Goal: Information Seeking & Learning: Check status

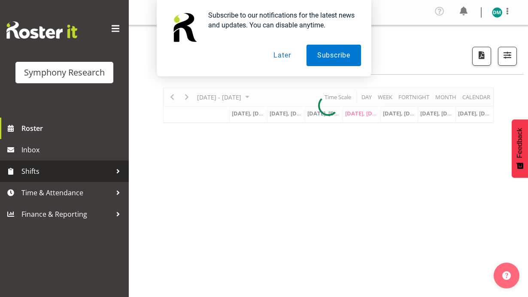
click at [70, 168] on span "Shifts" at bounding box center [66, 171] width 90 height 13
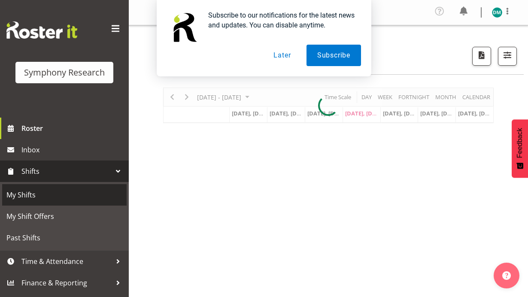
click at [64, 195] on span "My Shifts" at bounding box center [64, 195] width 116 height 13
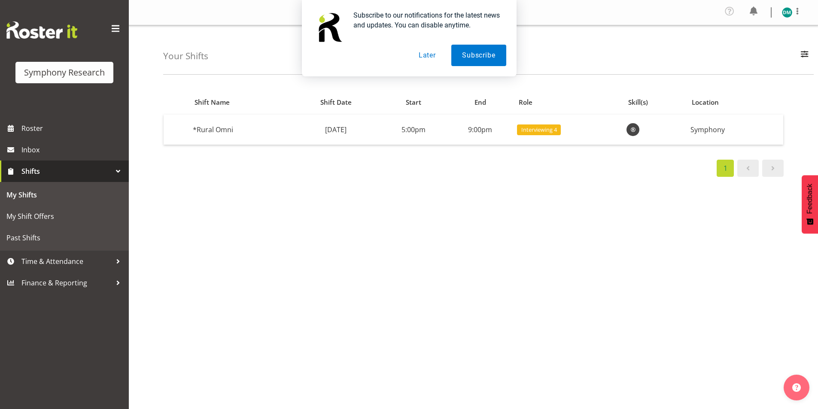
click at [434, 53] on button "Later" at bounding box center [427, 55] width 39 height 21
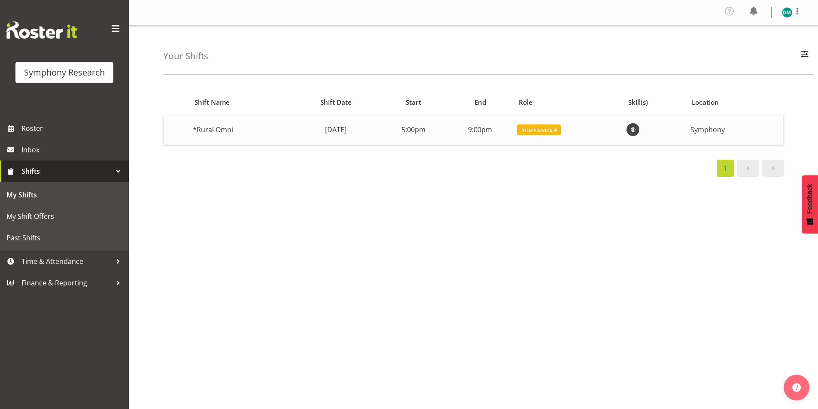
click at [596, 135] on td "Interviewing 4" at bounding box center [569, 130] width 110 height 30
click at [751, 133] on td "Symphony" at bounding box center [735, 130] width 96 height 30
click at [800, 55] on span "button" at bounding box center [804, 54] width 11 height 11
click at [679, 220] on div "Shift Name Shift Date Start End Role Skill(s) Location *Rural Omni Thursday, 28…" at bounding box center [490, 253] width 655 height 344
click at [292, 128] on td "Thursday, 28th Aug" at bounding box center [336, 130] width 89 height 30
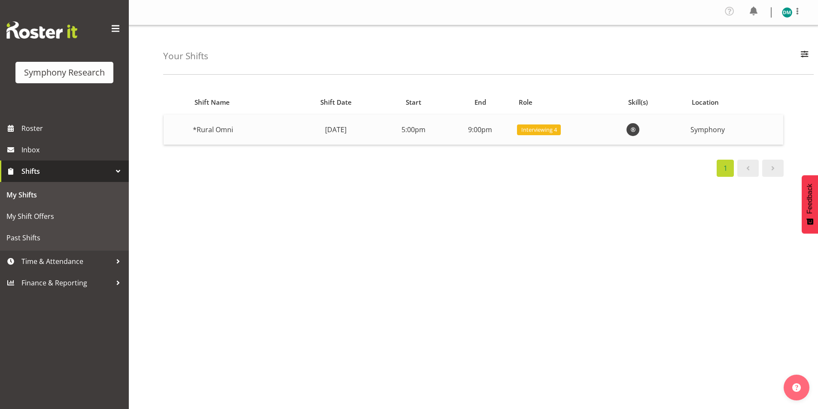
click at [292, 128] on td "[DATE]" at bounding box center [336, 130] width 89 height 30
click at [220, 140] on td "*Rural Omni" at bounding box center [240, 130] width 102 height 30
click at [61, 263] on span "Time & Attendance" at bounding box center [66, 261] width 90 height 13
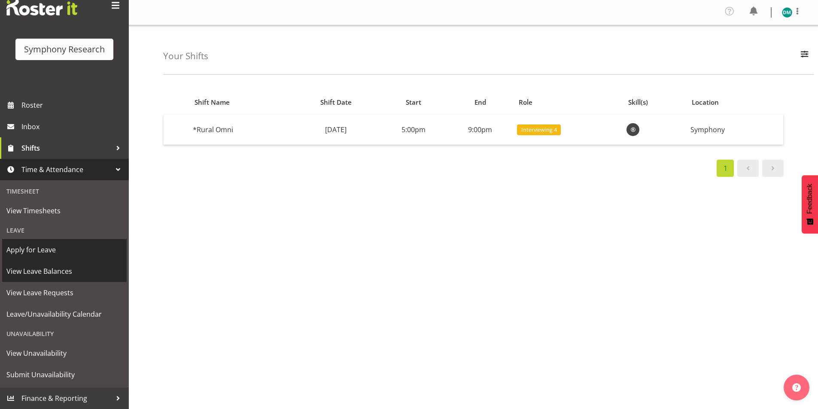
scroll to position [22, 0]
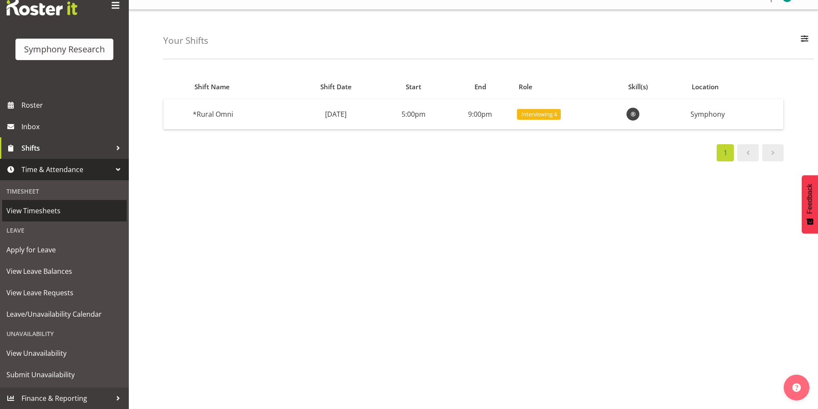
click at [59, 212] on span "View Timesheets" at bounding box center [64, 210] width 116 height 13
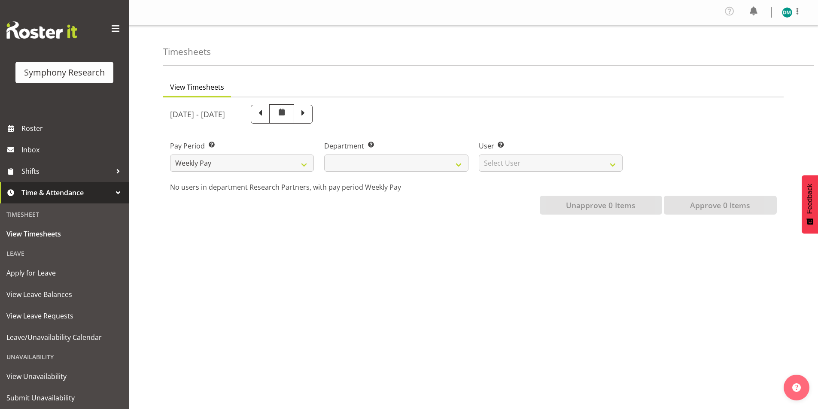
select select
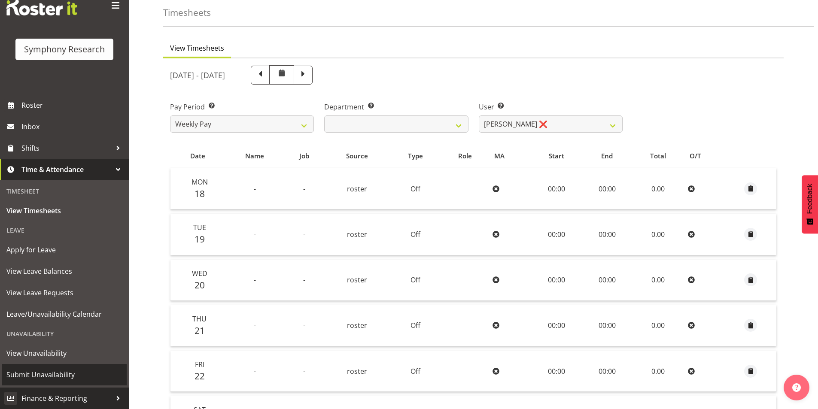
scroll to position [86, 0]
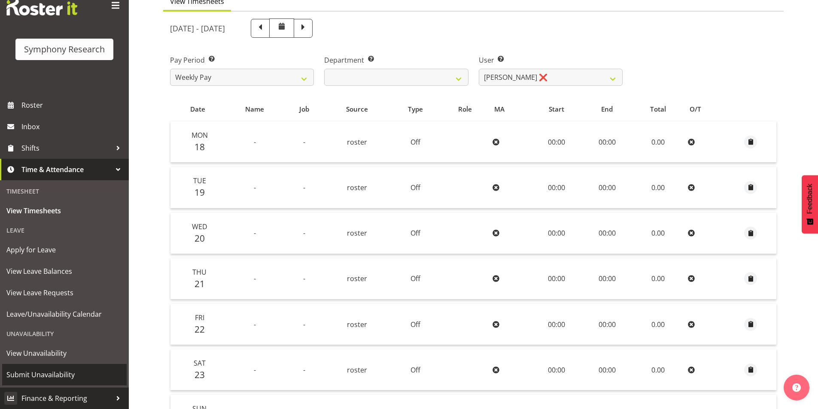
click at [81, 391] on link "Finance & Reporting" at bounding box center [64, 398] width 129 height 21
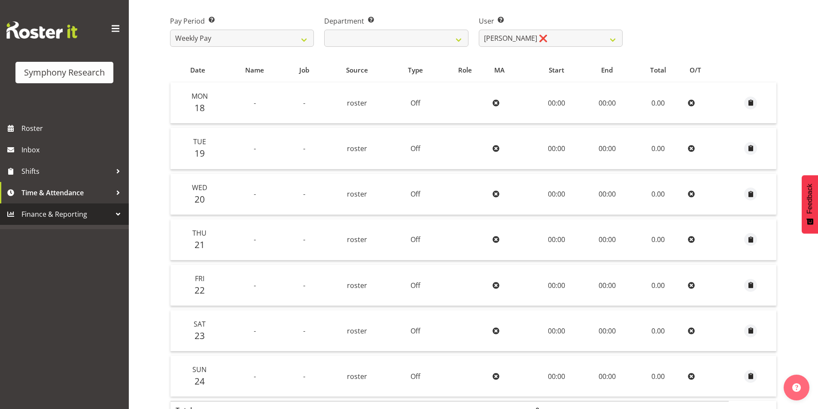
scroll to position [172, 0]
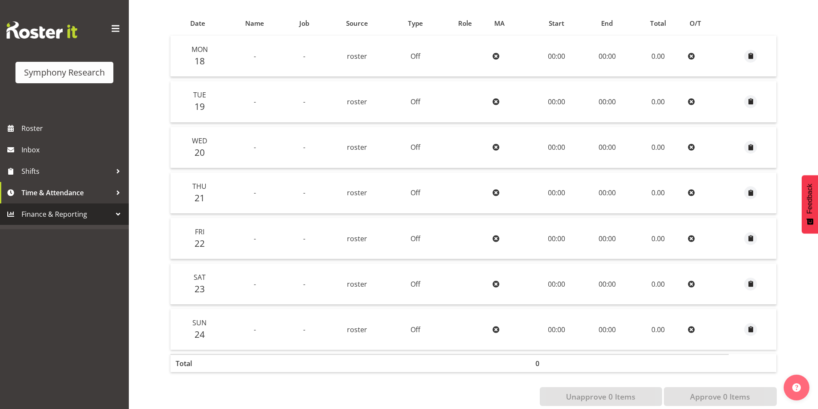
click at [71, 221] on span "Finance & Reporting" at bounding box center [66, 214] width 90 height 13
click at [59, 172] on span "Shifts" at bounding box center [66, 171] width 90 height 13
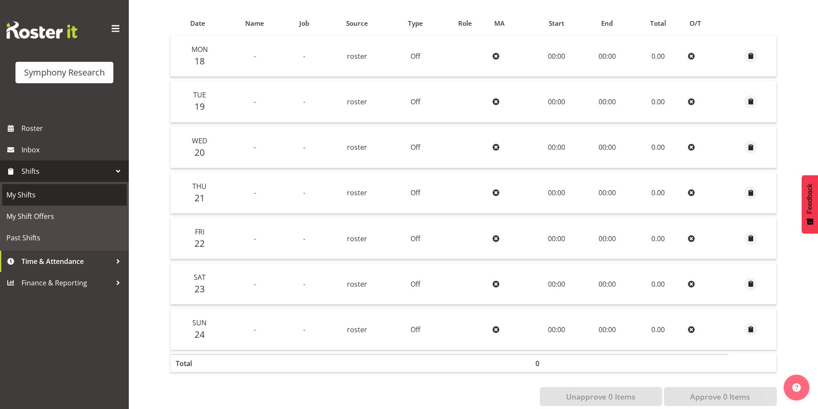
click at [73, 195] on span "My Shifts" at bounding box center [64, 195] width 116 height 13
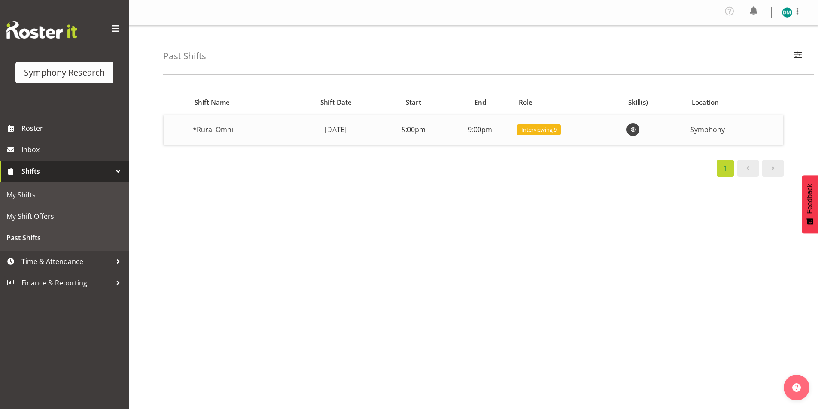
click at [638, 132] on span at bounding box center [633, 130] width 10 height 10
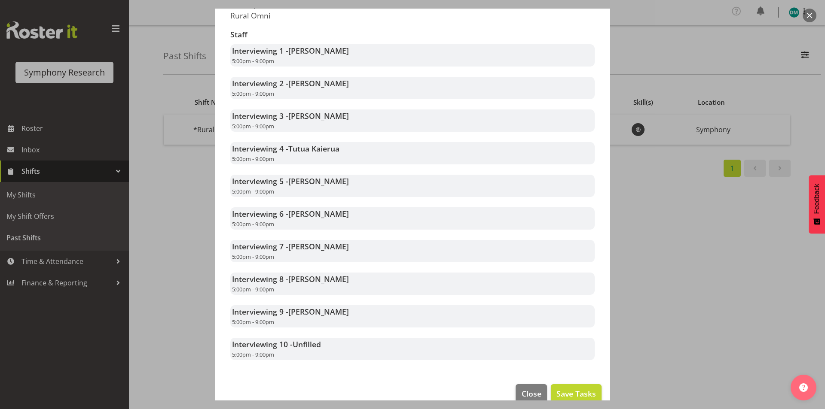
scroll to position [241, 0]
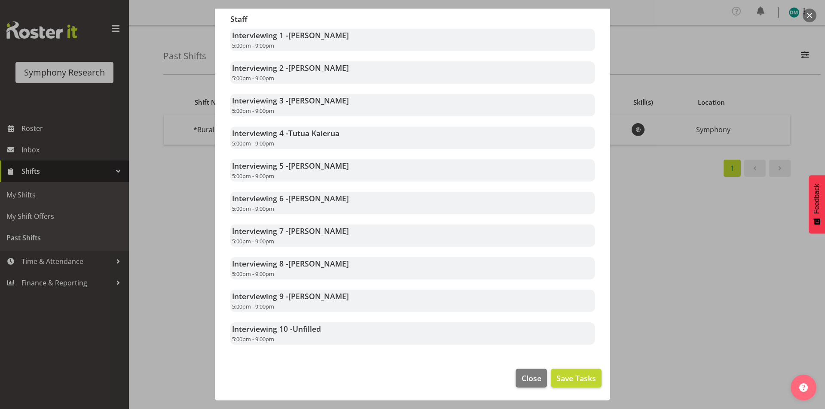
click at [320, 299] on span "Denis Morsin" at bounding box center [318, 296] width 61 height 10
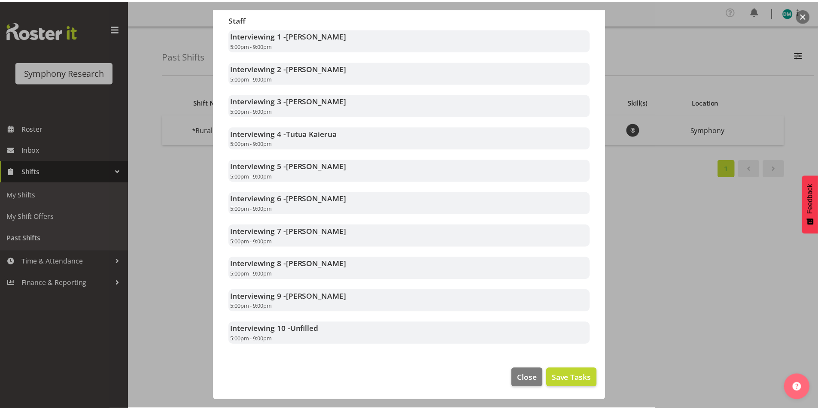
scroll to position [0, 0]
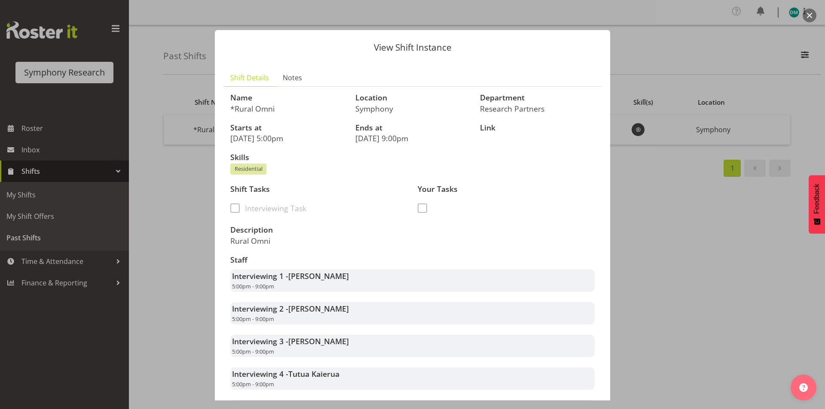
click at [418, 207] on span at bounding box center [422, 208] width 9 height 9
click at [419, 210] on span at bounding box center [422, 208] width 9 height 9
click at [306, 244] on p "Rural Omni" at bounding box center [318, 240] width 177 height 9
click at [690, 93] on div at bounding box center [412, 204] width 825 height 409
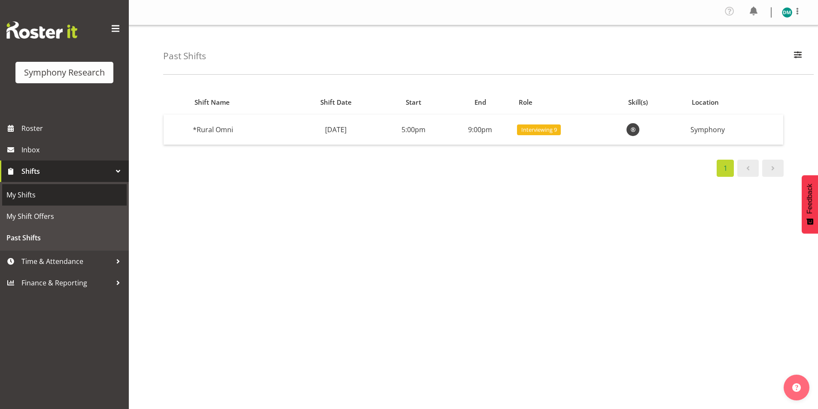
click at [50, 203] on link "My Shifts" at bounding box center [64, 194] width 125 height 21
click at [705, 133] on td "Symphony" at bounding box center [735, 130] width 96 height 30
click at [381, 124] on td "[DATE]" at bounding box center [336, 130] width 89 height 30
click at [623, 130] on td "Interviewing 4" at bounding box center [569, 130] width 110 height 30
click at [683, 124] on div at bounding box center [655, 129] width 57 height 13
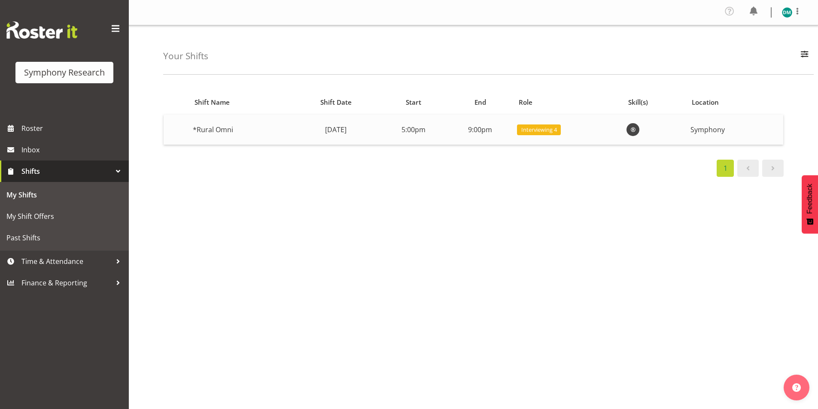
click at [589, 129] on td "Interviewing 4" at bounding box center [569, 130] width 110 height 30
click at [381, 136] on td "[DATE]" at bounding box center [336, 130] width 89 height 30
